Goal: Information Seeking & Learning: Learn about a topic

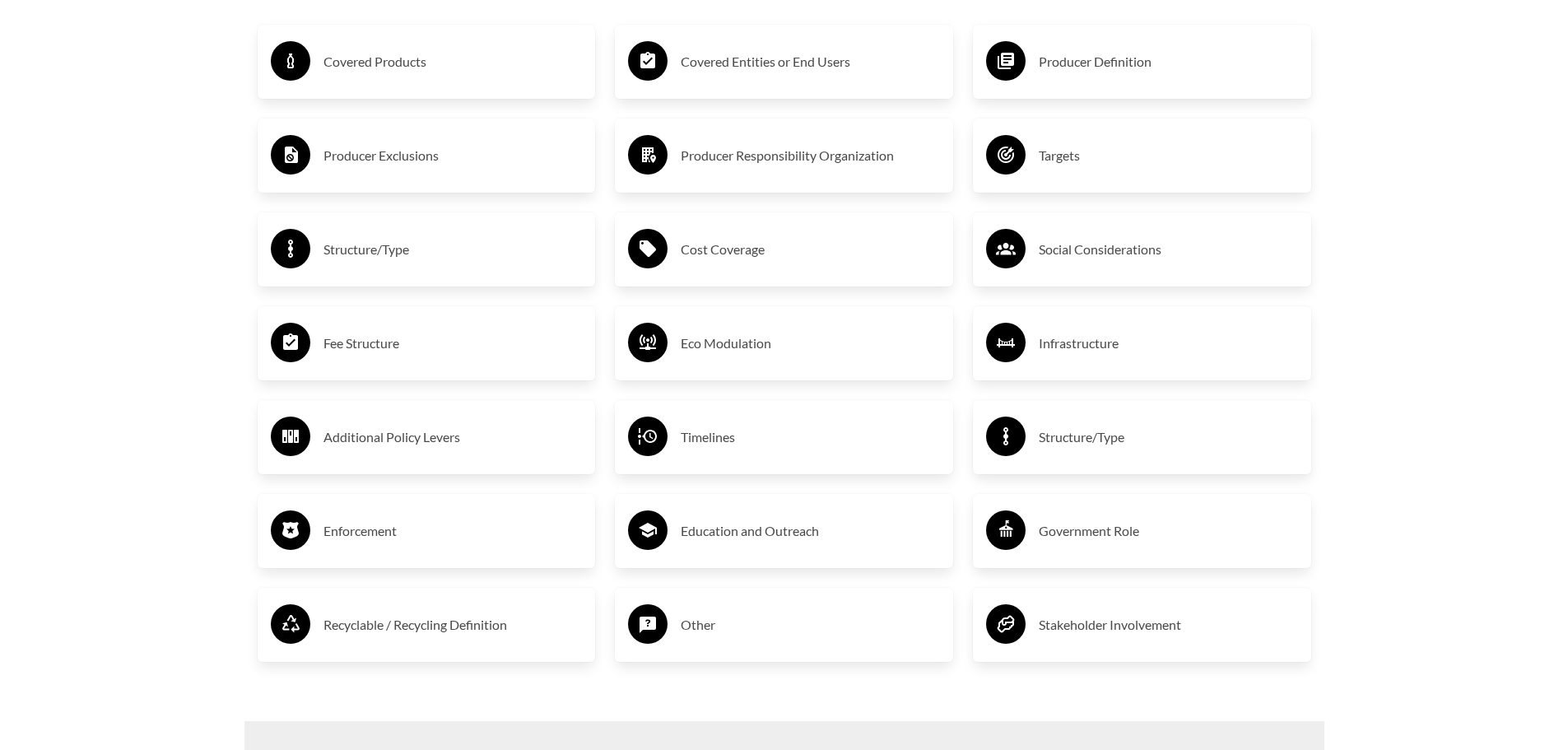
scroll to position [2975, 0]
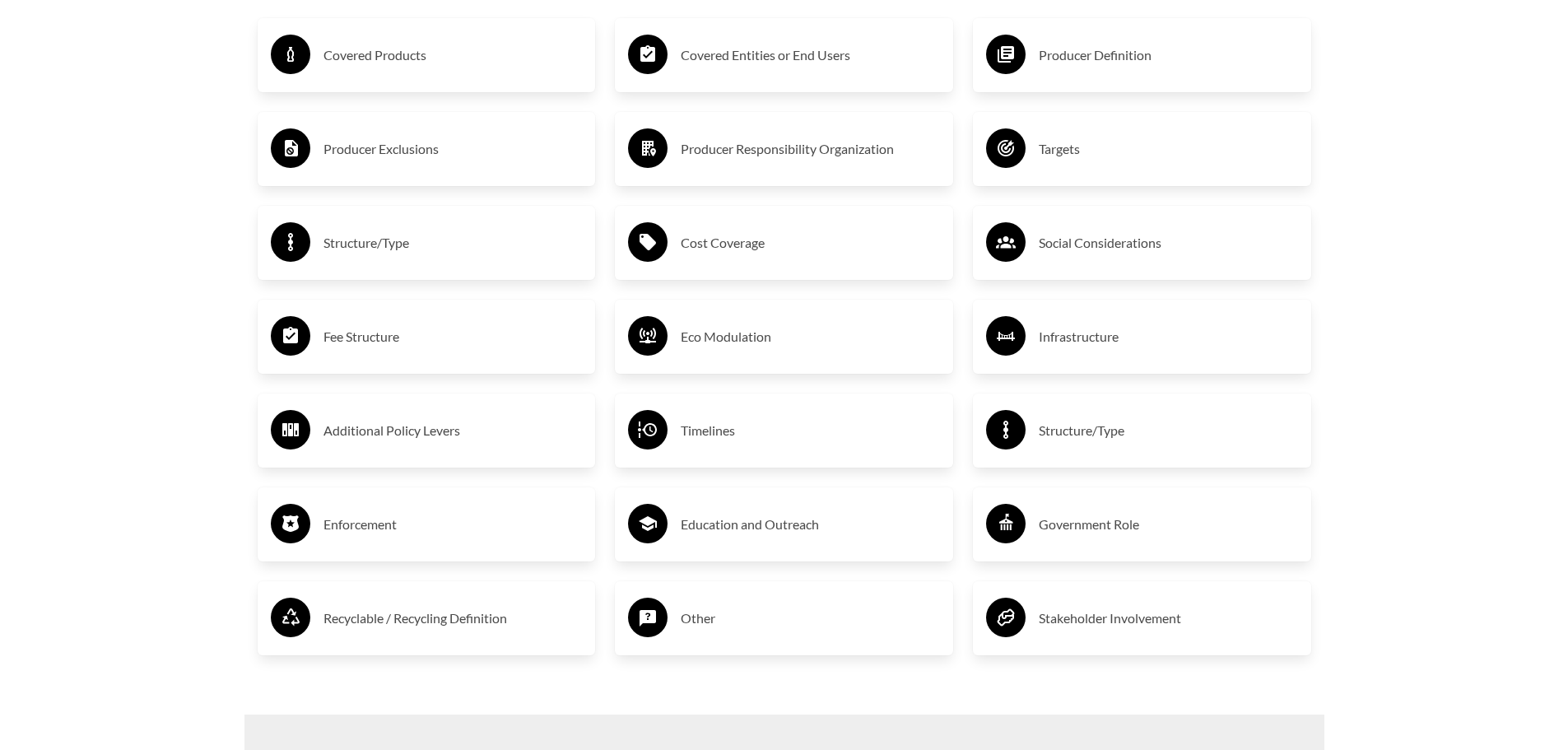
click at [421, 538] on h3 "Enforcement" at bounding box center [453, 524] width 259 height 26
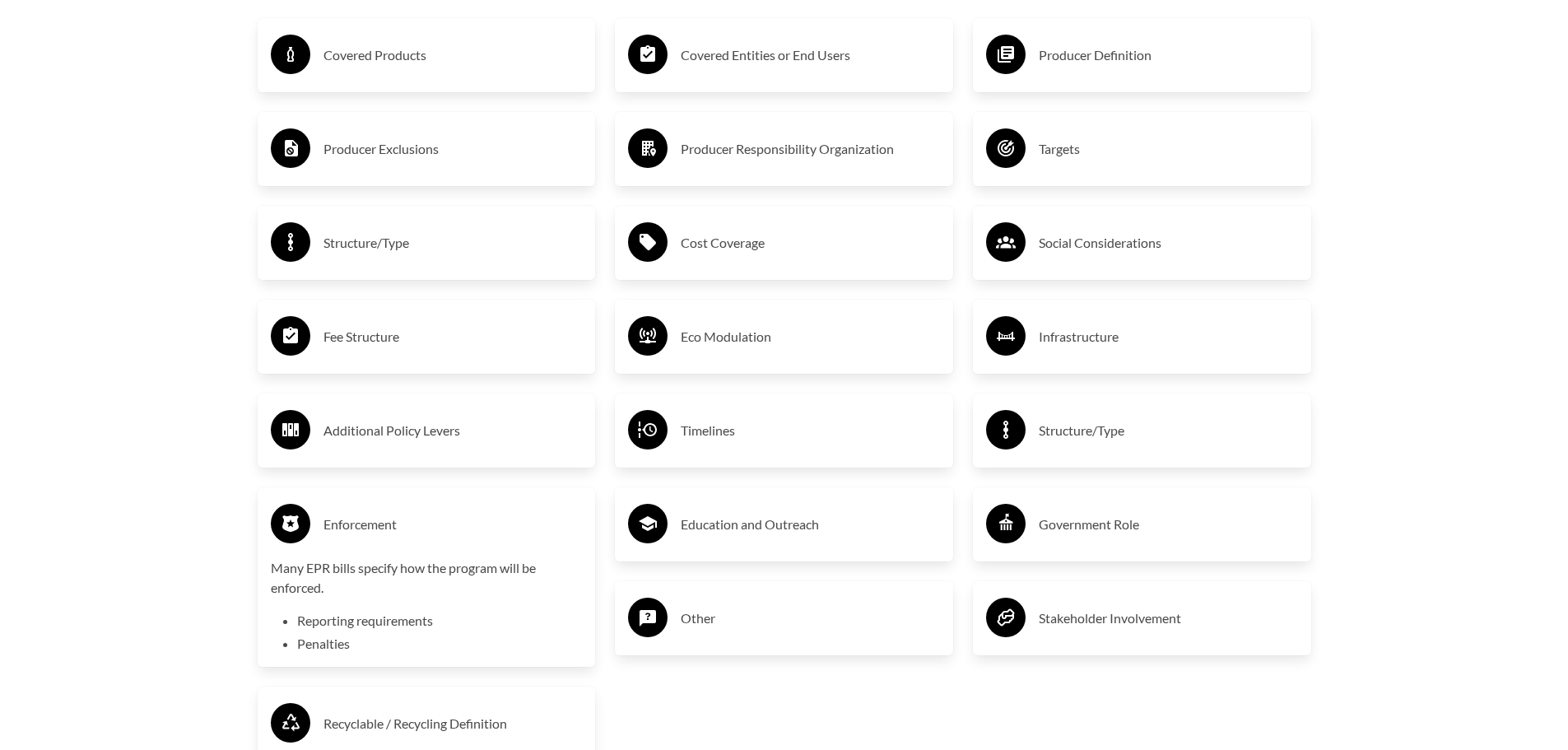
click at [395, 529] on h3 "Enforcement" at bounding box center [453, 524] width 259 height 26
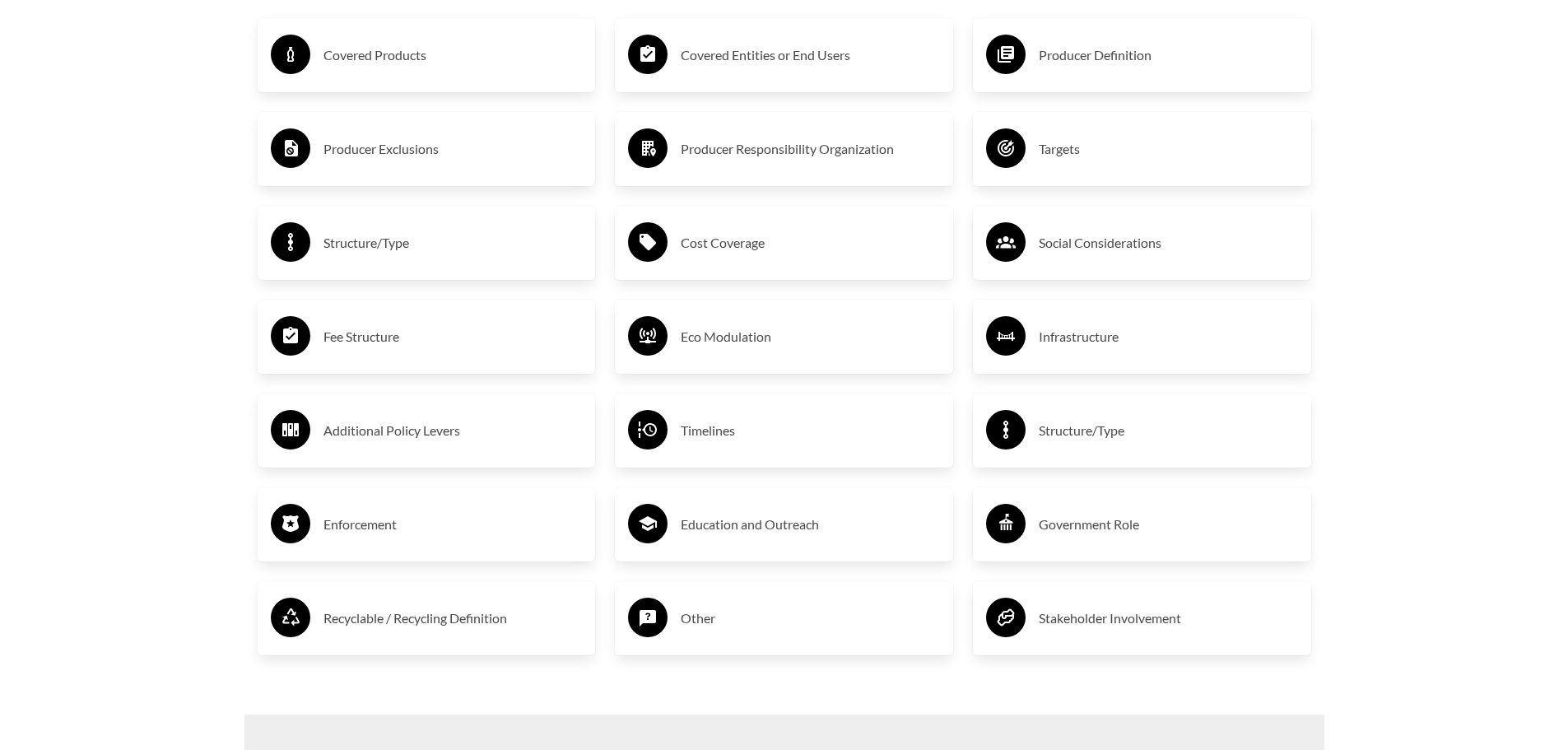
click at [467, 79] on div "Covered Products" at bounding box center [427, 55] width 312 height 48
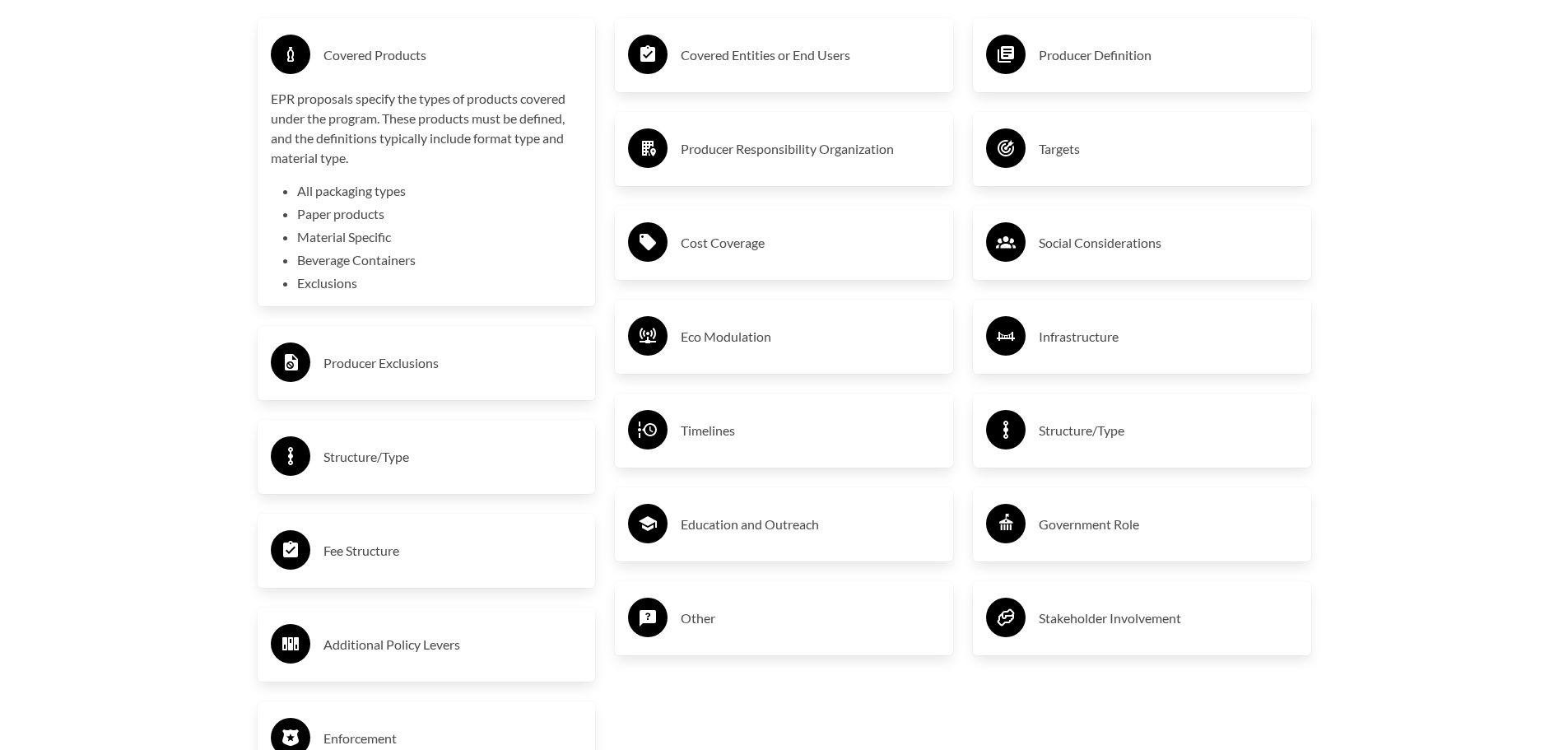
click at [467, 79] on div "Covered Products" at bounding box center [427, 55] width 312 height 48
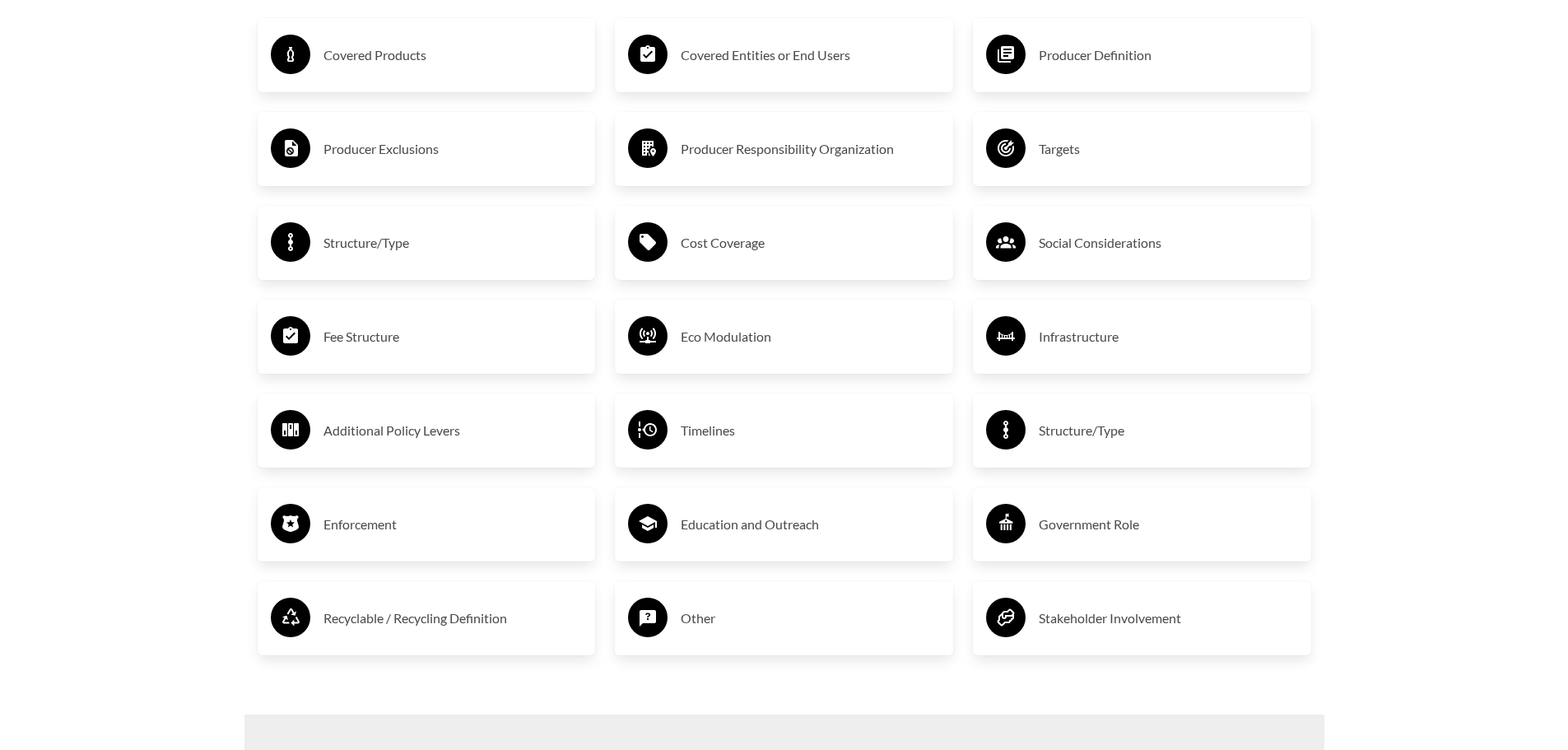
click at [695, 168] on div "Producer Responsibility Organization" at bounding box center [784, 149] width 312 height 48
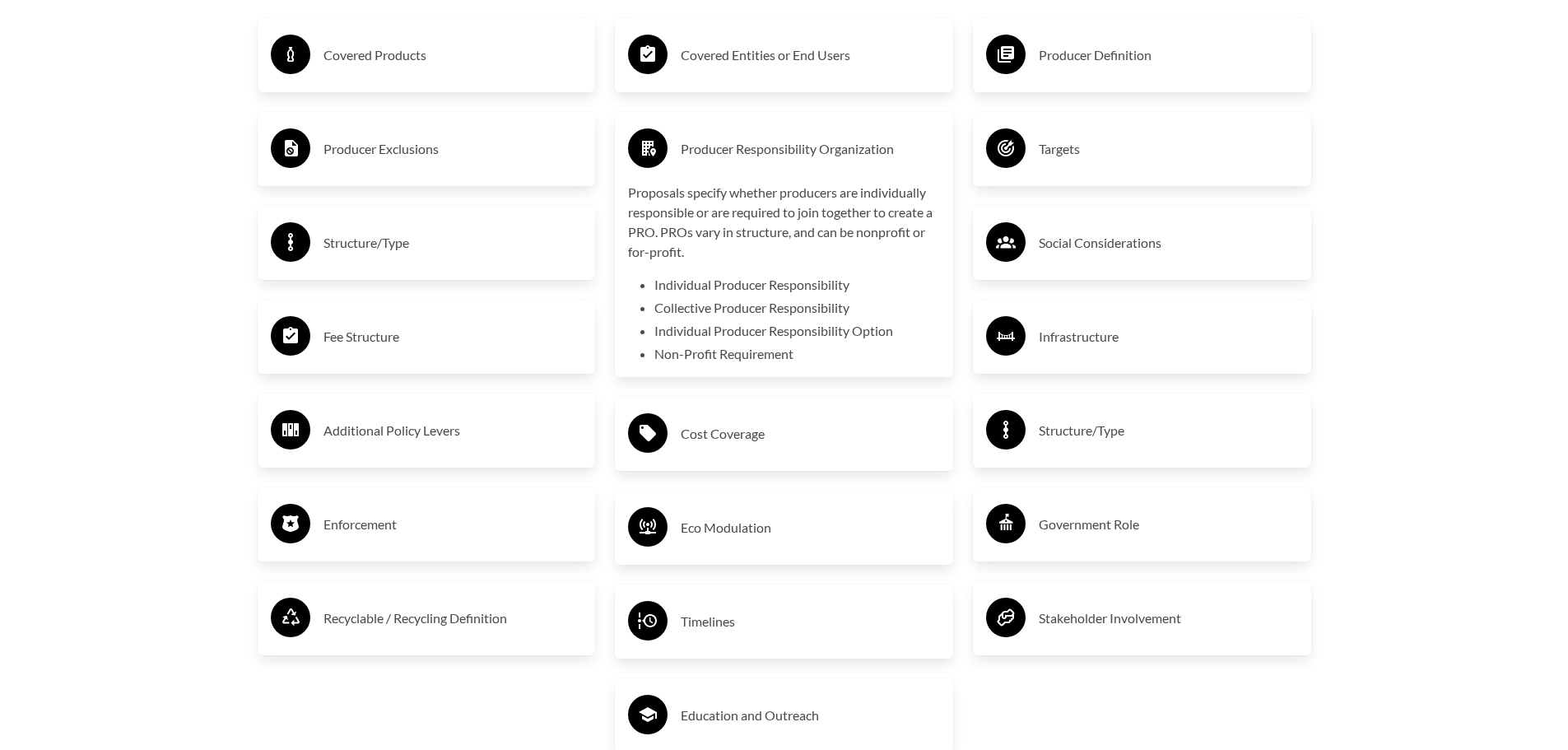
click at [695, 168] on div "Producer Responsibility Organization" at bounding box center [784, 149] width 312 height 48
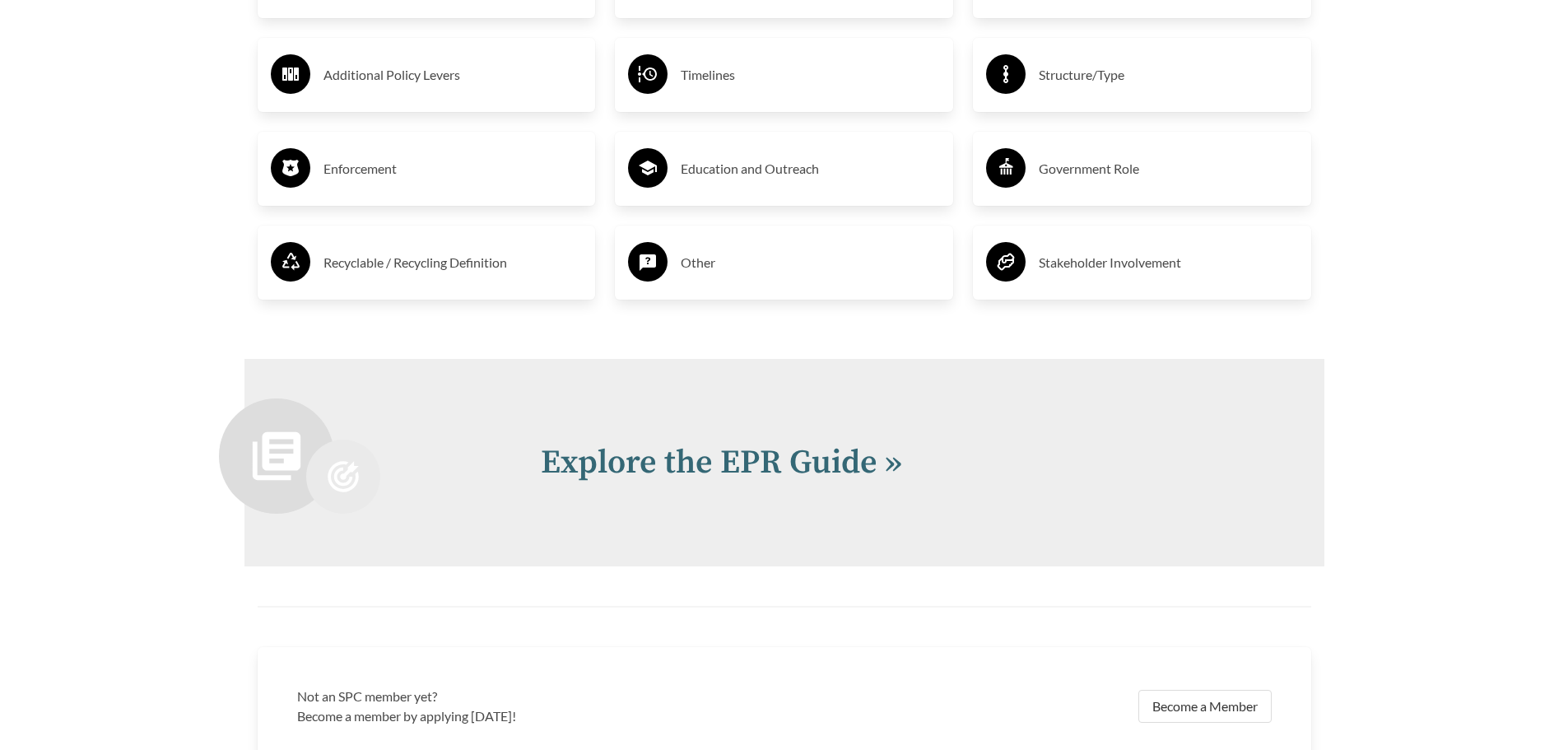
scroll to position [3387, 0]
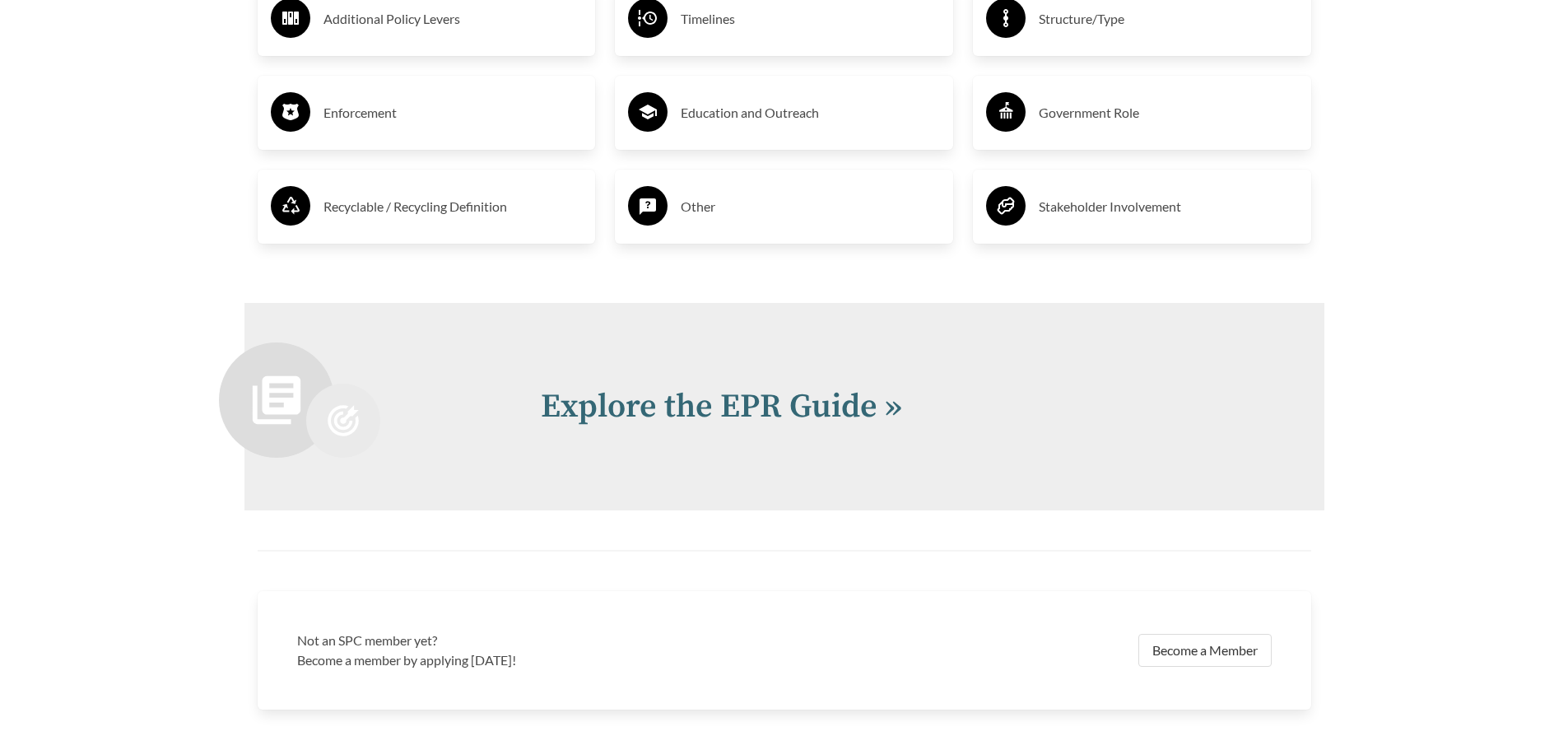
click at [750, 239] on div "Other" at bounding box center [784, 207] width 338 height 74
click at [721, 219] on h3 "Other" at bounding box center [810, 206] width 259 height 26
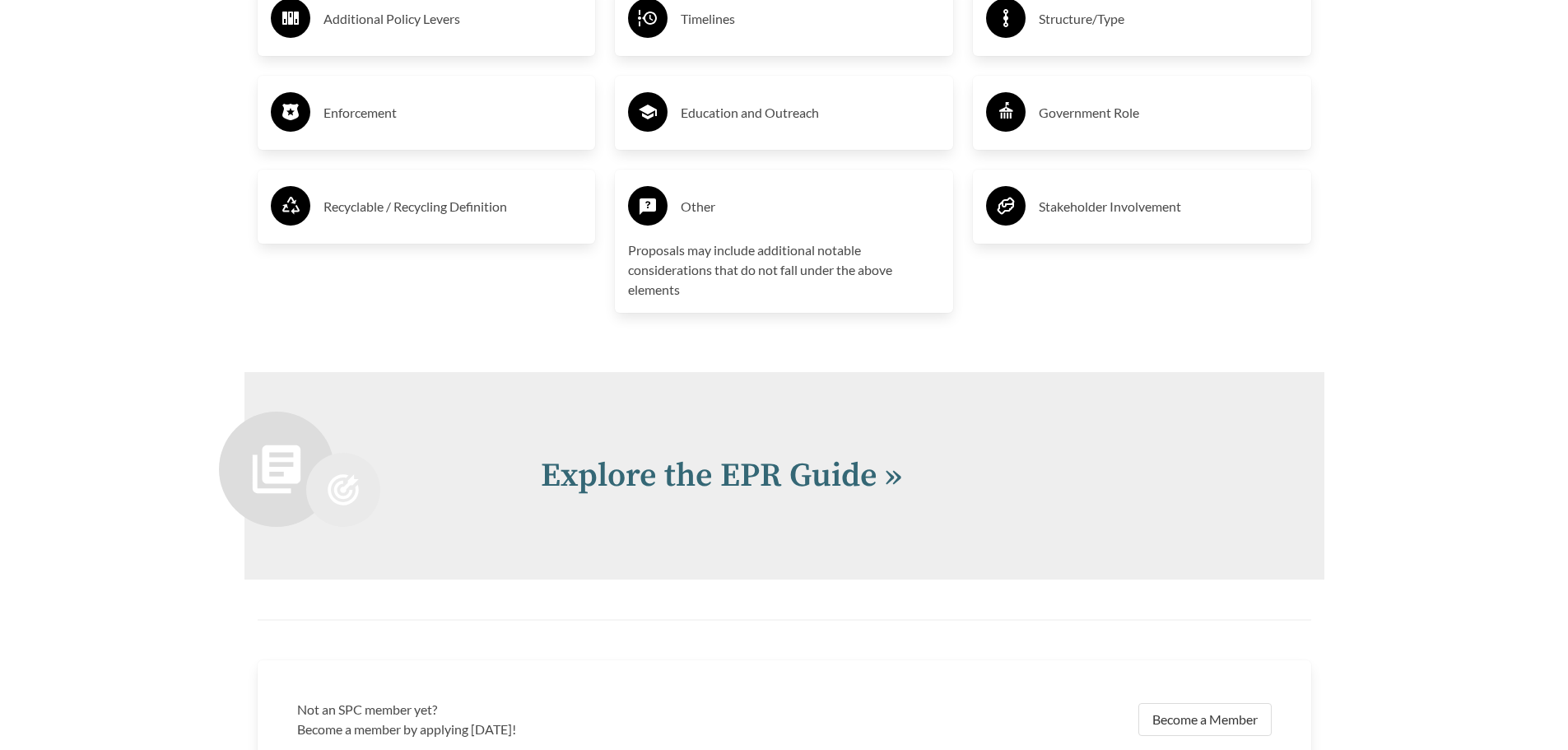
click at [721, 219] on h3 "Other" at bounding box center [810, 206] width 259 height 26
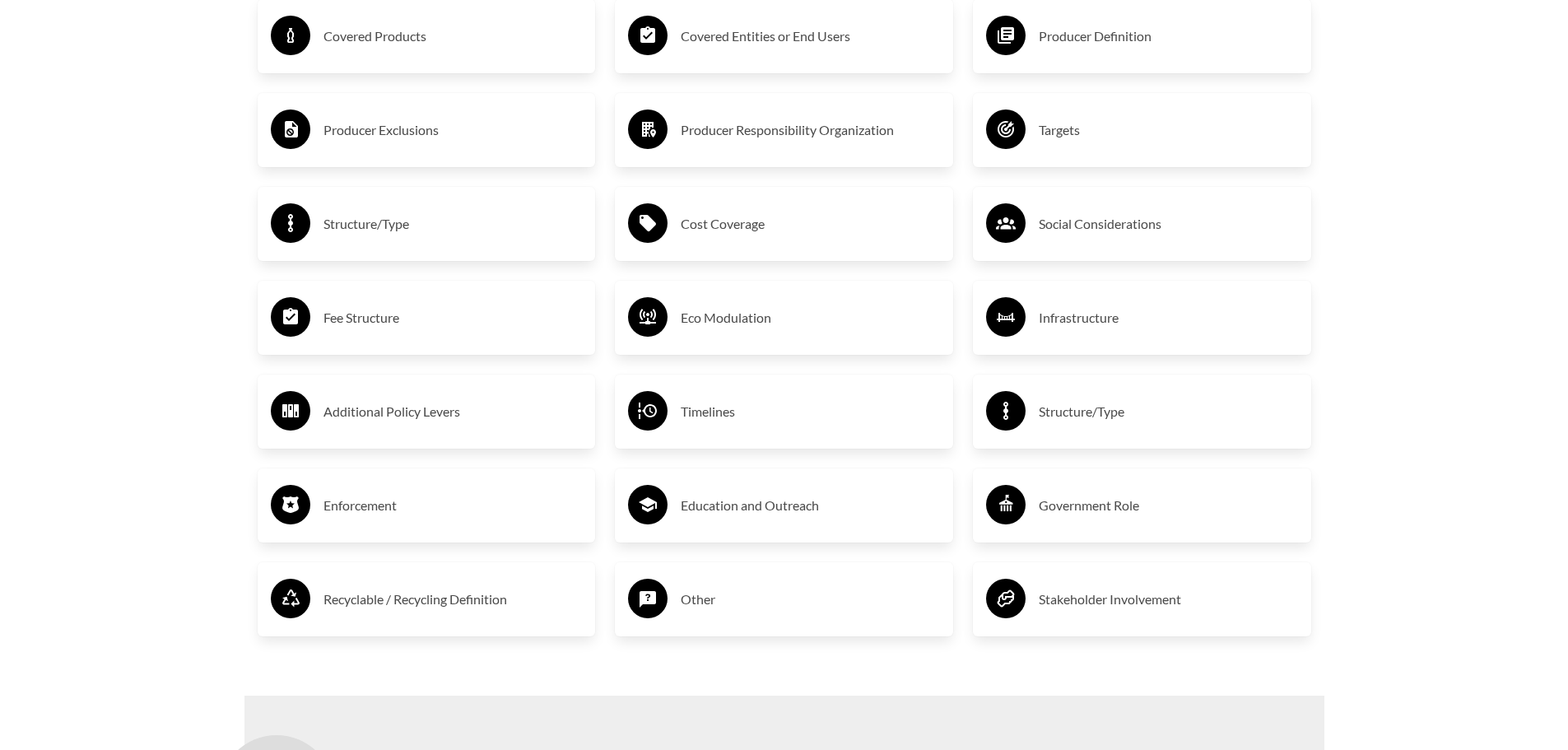
scroll to position [2975, 0]
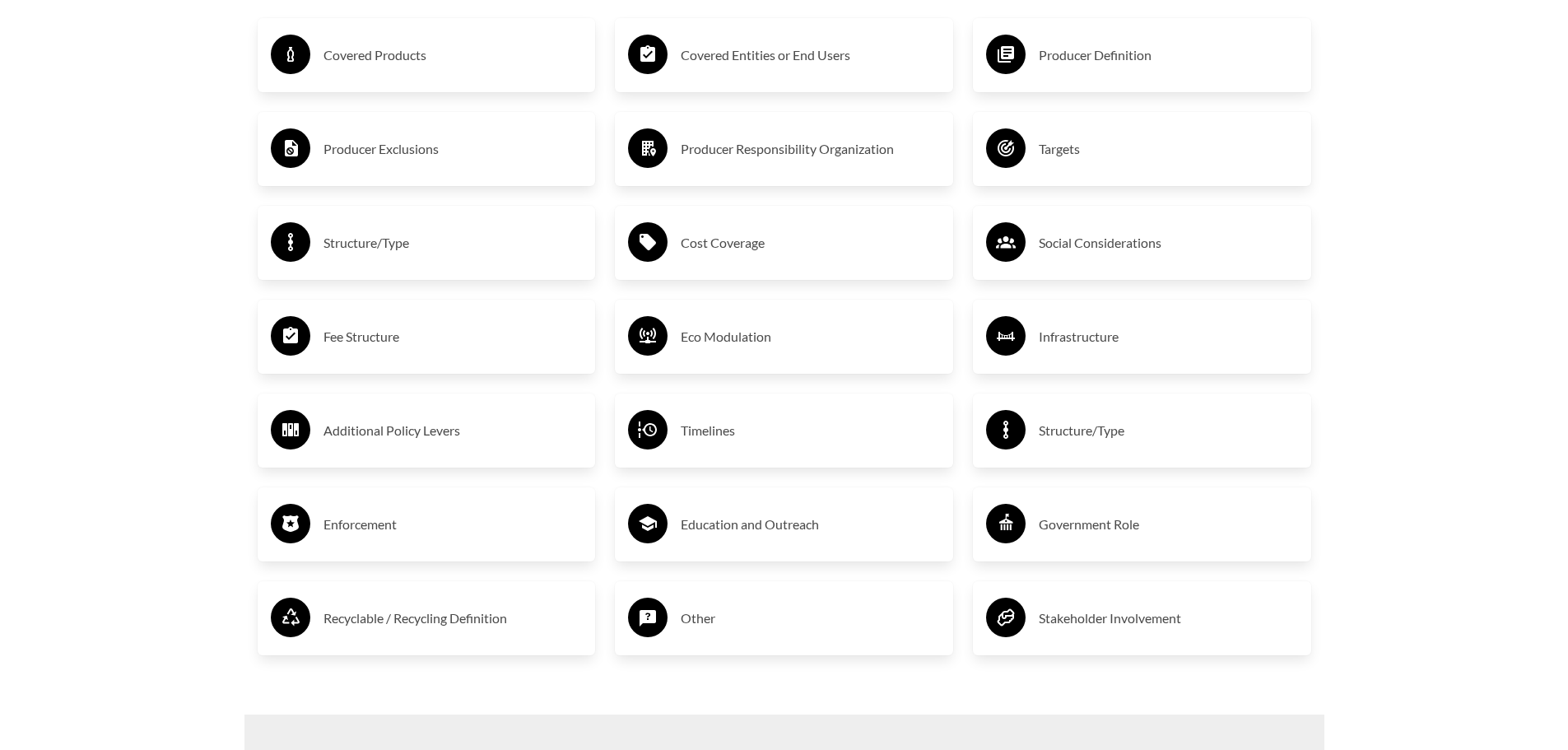
click at [675, 453] on div "Timelines" at bounding box center [784, 431] width 312 height 48
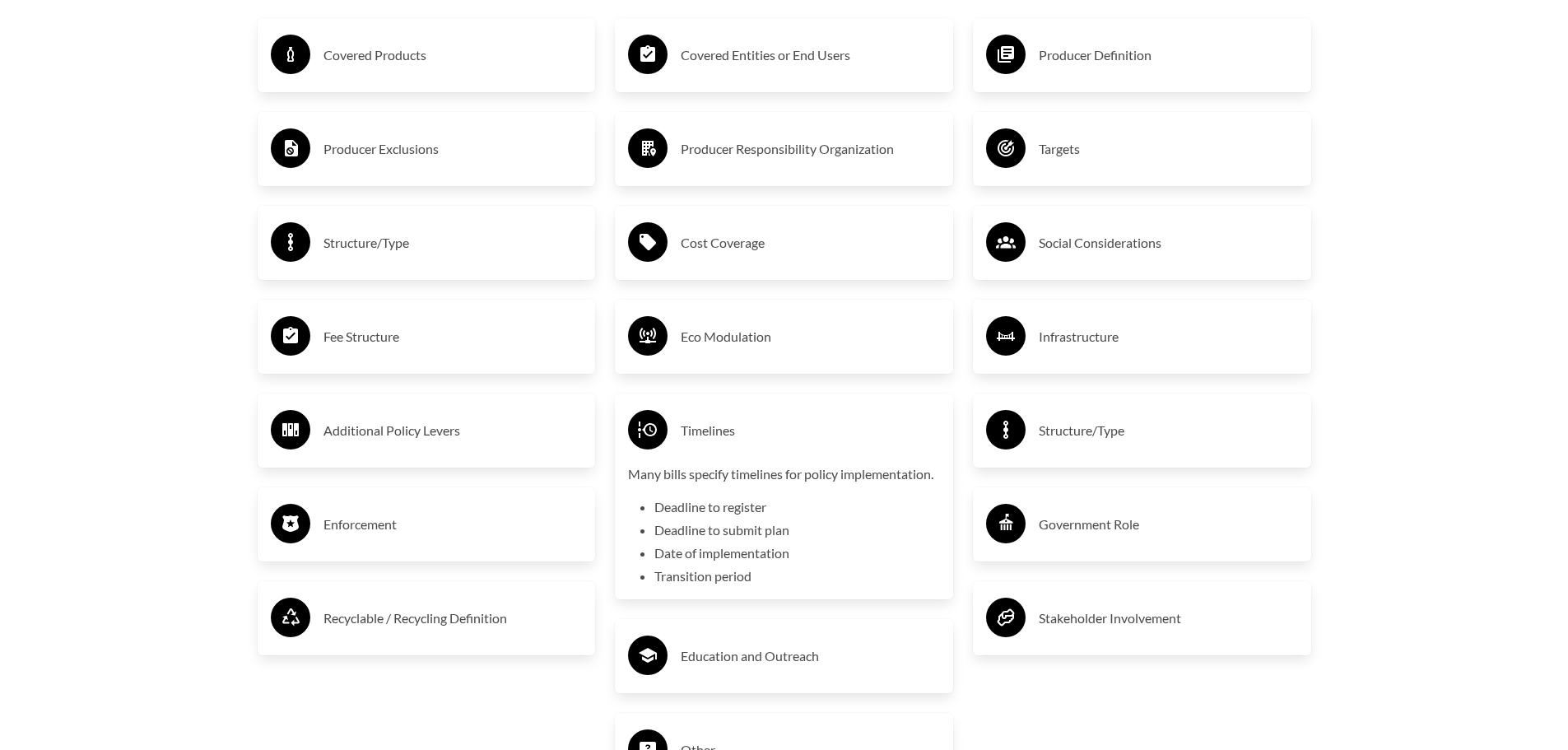
click at [675, 453] on div "Timelines" at bounding box center [784, 431] width 312 height 48
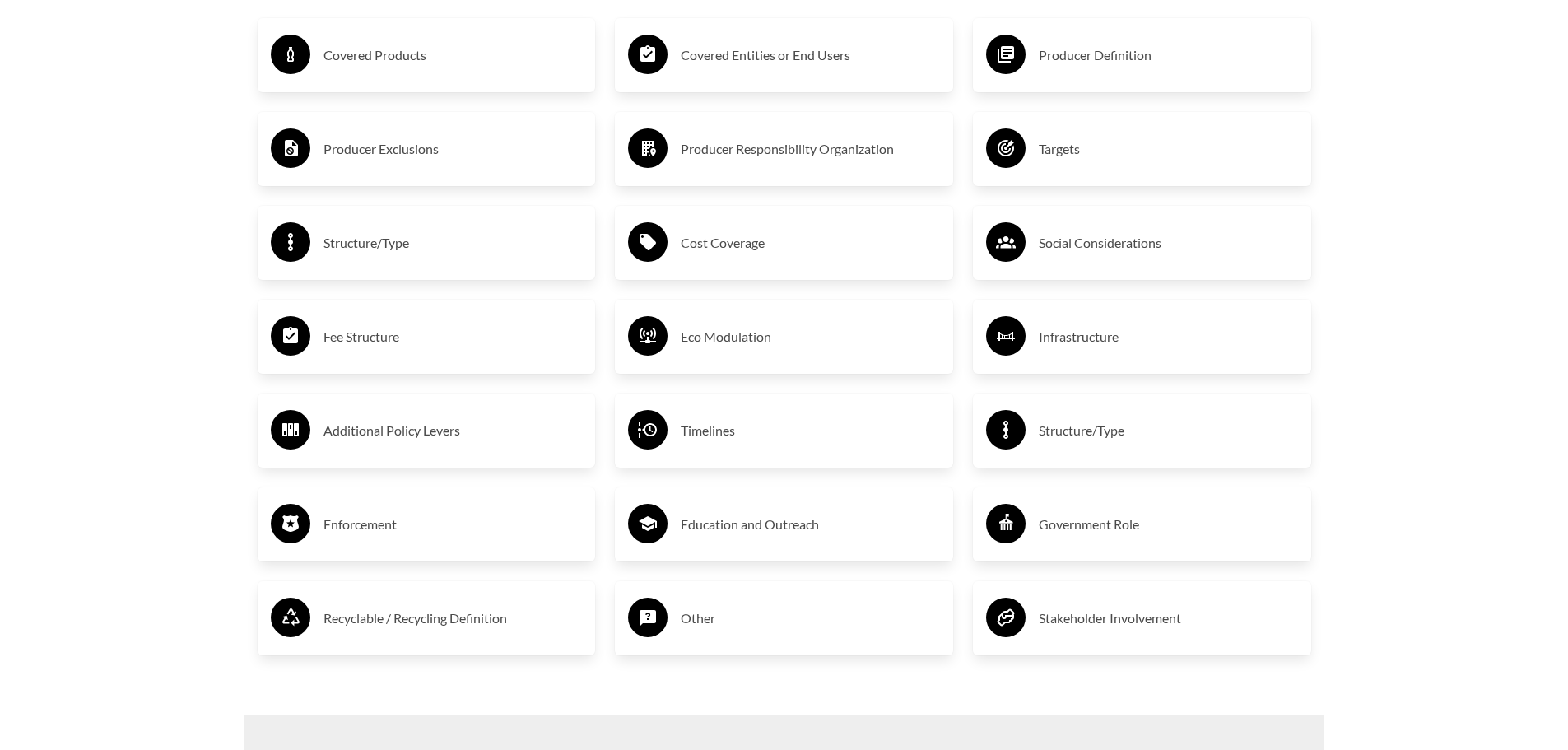
click at [537, 426] on h3 "Additional Policy Levers" at bounding box center [453, 430] width 259 height 26
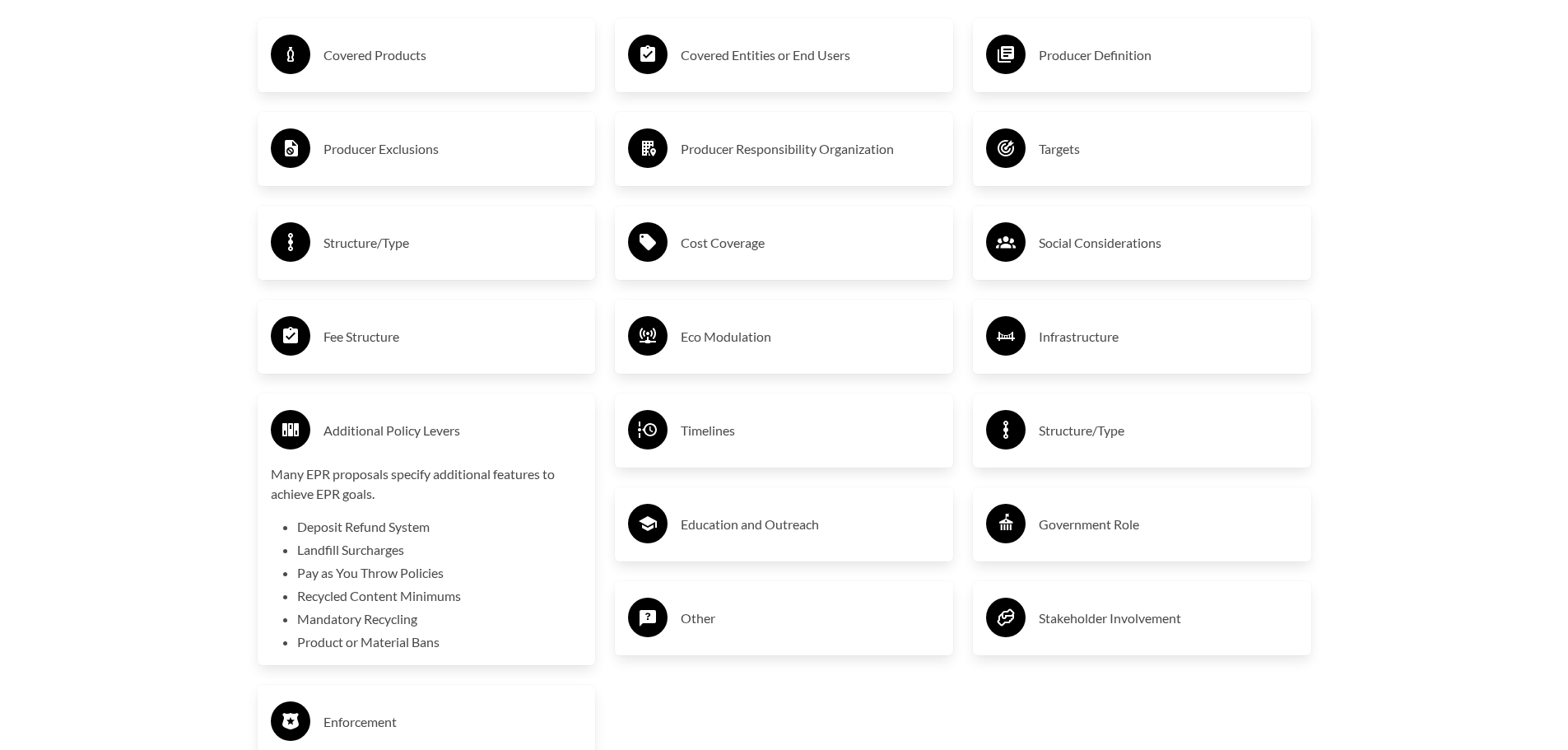
click at [537, 426] on h3 "Additional Policy Levers" at bounding box center [453, 430] width 259 height 26
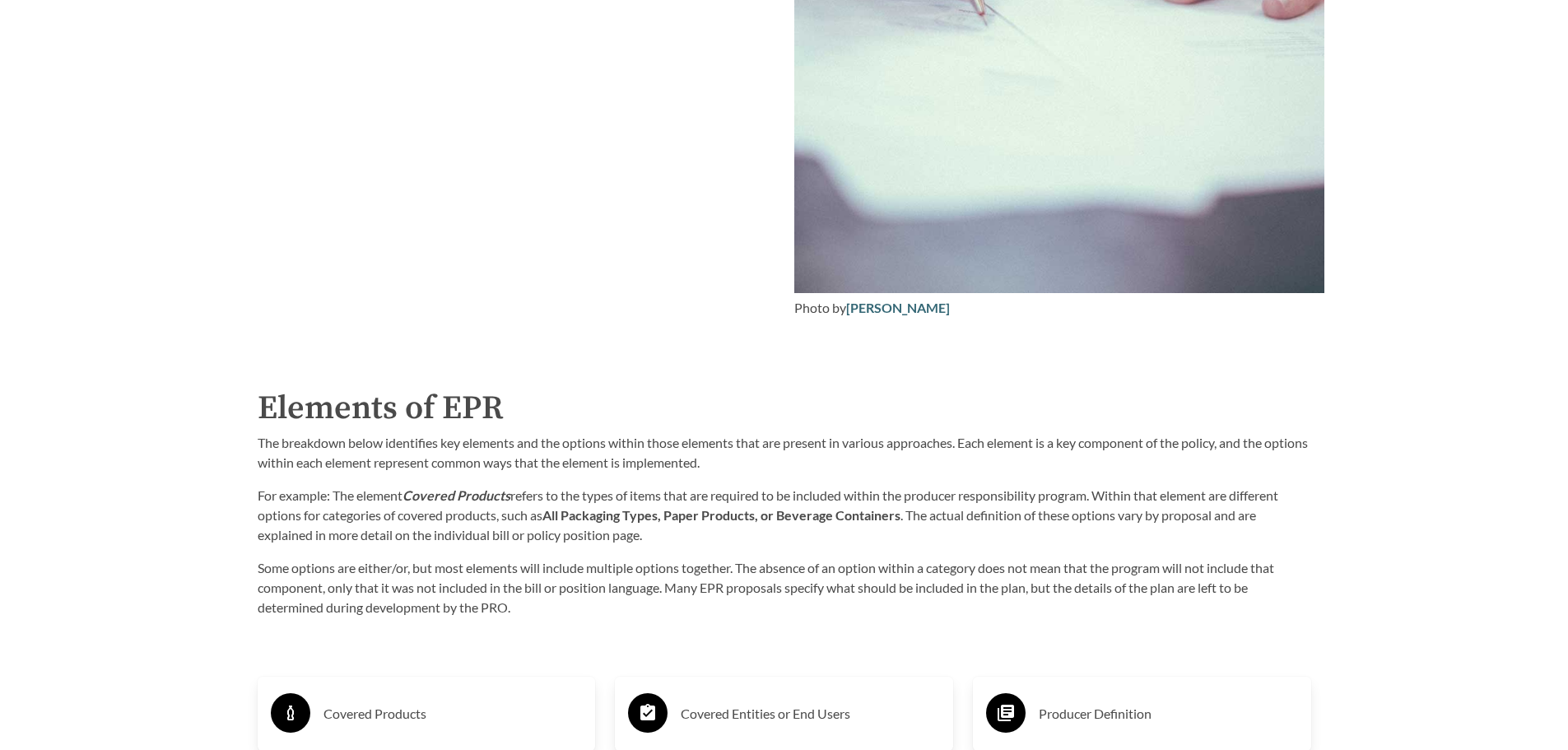
scroll to position [1905, 0]
